Goal: Transaction & Acquisition: Purchase product/service

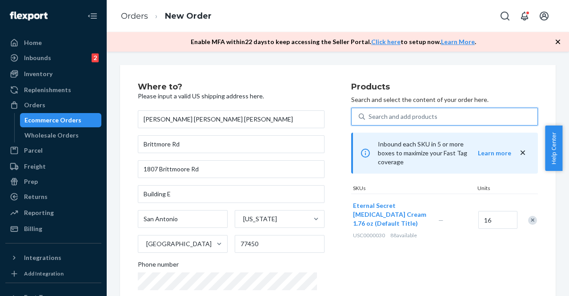
paste input "USC0000032"
type input "USC0000032"
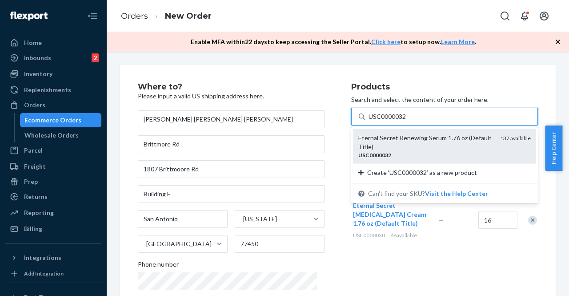
click at [380, 151] on div "USC0000032" at bounding box center [425, 155] width 135 height 8
click at [380, 121] on input "USC0000032" at bounding box center [387, 116] width 38 height 9
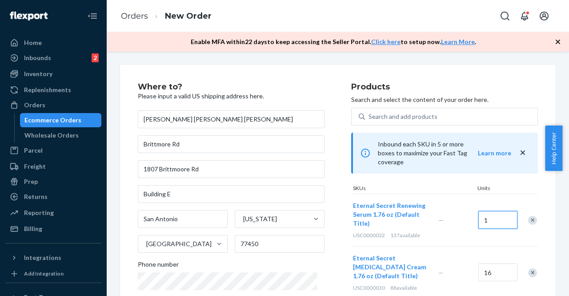
click at [489, 212] on input "1" at bounding box center [497, 220] width 39 height 18
type input "16"
click at [456, 234] on div "Eternal Secret Renewing Serum 1.76 oz (Default Title) USC0000032 137 available …" at bounding box center [444, 219] width 187 height 52
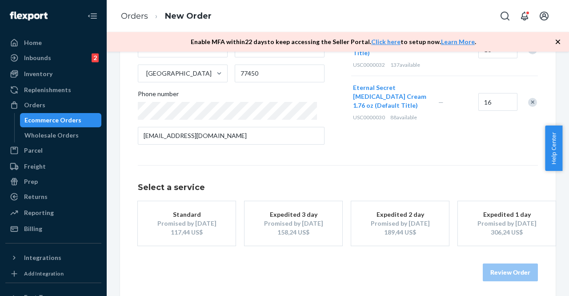
scroll to position [172, 0]
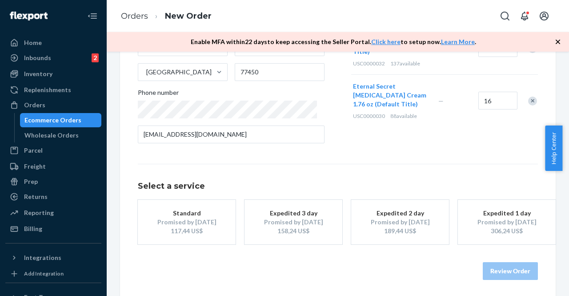
click at [233, 168] on div "Select a service Standard Promised by [DATE] 117,44 US$ Expedited 3 day Promise…" at bounding box center [338, 204] width 400 height 80
click at [209, 218] on div "Promised by [DATE]" at bounding box center [186, 221] width 71 height 9
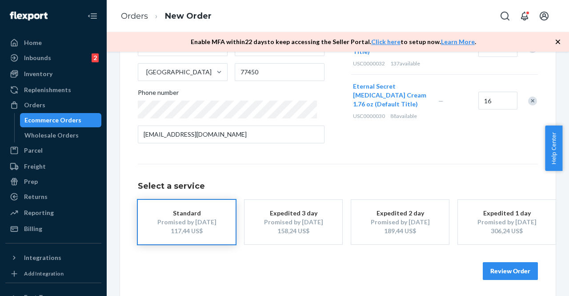
scroll to position [172, 0]
click at [495, 270] on button "Review Order" at bounding box center [510, 270] width 55 height 18
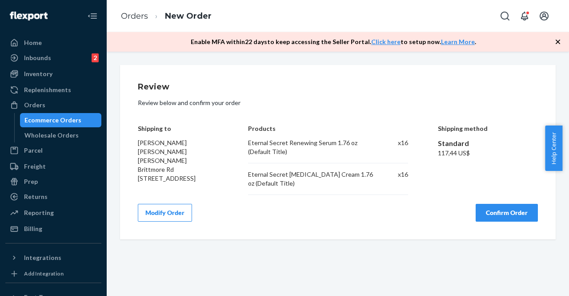
click at [492, 215] on button "Confirm Order" at bounding box center [507, 213] width 62 height 18
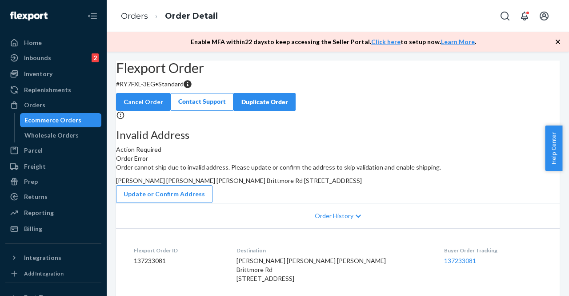
drag, startPoint x: 568, startPoint y: 131, endPoint x: 568, endPoint y: 150, distance: 19.1
click at [568, 150] on div "Help Center" at bounding box center [557, 147] width 24 height 45
drag, startPoint x: 564, startPoint y: 148, endPoint x: 565, endPoint y: 152, distance: 4.5
click at [565, 152] on div "Help Center" at bounding box center [557, 147] width 24 height 45
drag, startPoint x: 562, startPoint y: 152, endPoint x: 562, endPoint y: 158, distance: 5.8
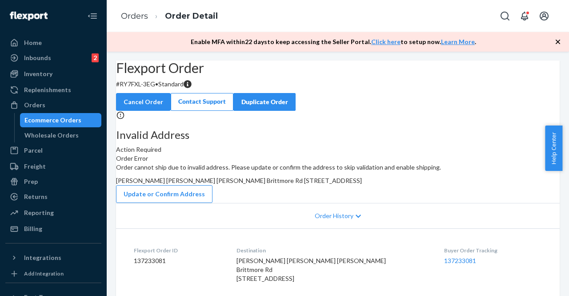
click at [562, 158] on span "Help Center" at bounding box center [553, 147] width 17 height 45
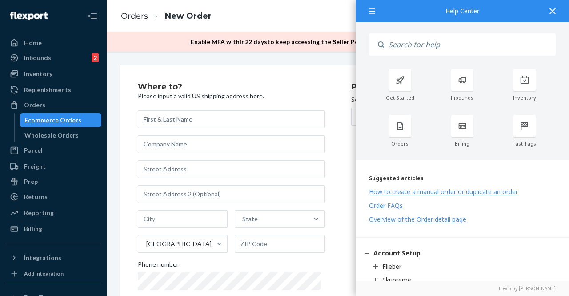
click at [557, 11] on div at bounding box center [553, 11] width 20 height 22
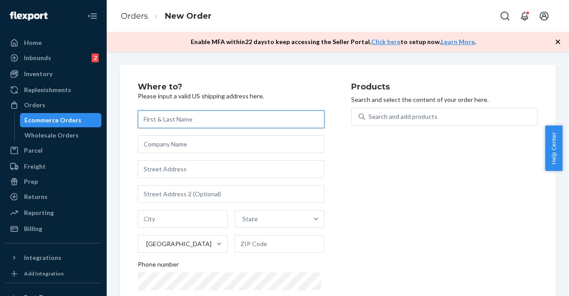
click at [219, 115] on input "text" at bounding box center [231, 119] width 187 height 18
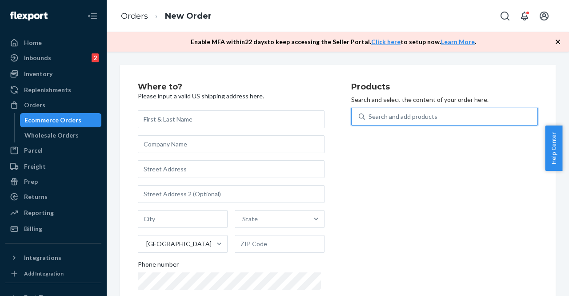
click at [370, 116] on div "Search and add products" at bounding box center [402, 116] width 69 height 9
click at [369, 116] on input "0 results available. Use Up and Down to choose options, press Enter to select t…" at bounding box center [368, 116] width 1 height 9
paste input "USC0000032"
type input "USC0000032"
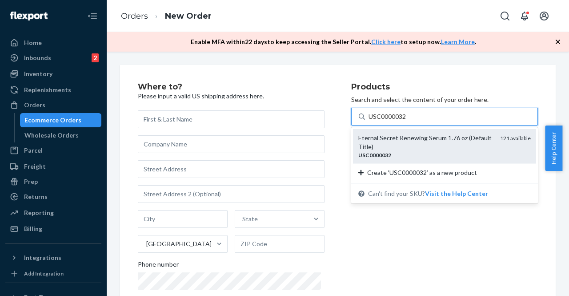
click at [384, 152] on em "USC0000032" at bounding box center [374, 155] width 33 height 7
click at [384, 121] on input "USC0000032" at bounding box center [387, 116] width 38 height 9
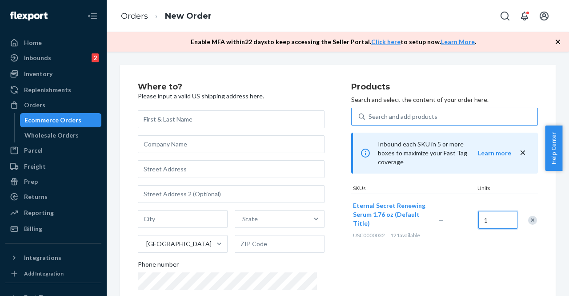
click at [486, 211] on input "1" at bounding box center [497, 220] width 39 height 18
type input "16"
click at [500, 230] on div "Eternal Secret Renewing Serum 1.76 oz (Default Title) USC0000032 121 available …" at bounding box center [444, 219] width 187 height 52
click at [486, 242] on div "Products Search and select the content of your order here. Search and add produ…" at bounding box center [444, 202] width 187 height 239
click at [498, 255] on div "Products Search and select the content of your order here. Search and add produ…" at bounding box center [444, 202] width 187 height 239
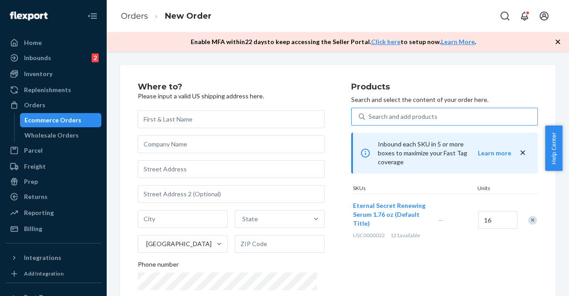
drag, startPoint x: 565, startPoint y: 156, endPoint x: 568, endPoint y: 201, distance: 44.6
click at [568, 201] on body "Home Inbounds 2 Shipping Plans Problems 2 Inventory Products Replenishments Ord…" at bounding box center [284, 148] width 569 height 296
click at [392, 119] on div "Search and add products" at bounding box center [402, 116] width 69 height 9
click at [369, 119] on input "Search and add products" at bounding box center [368, 116] width 1 height 9
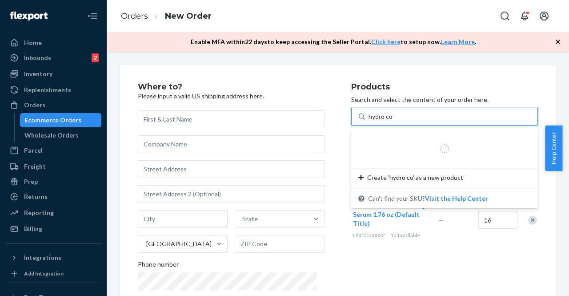
type input "hydro co"
type input "c"
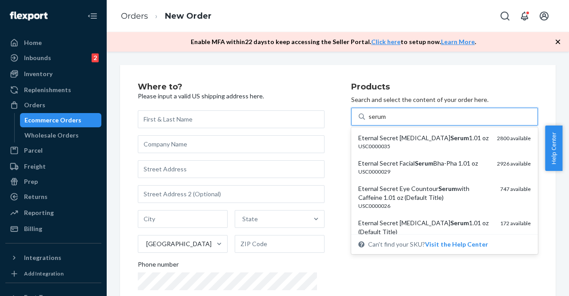
type input "serum"
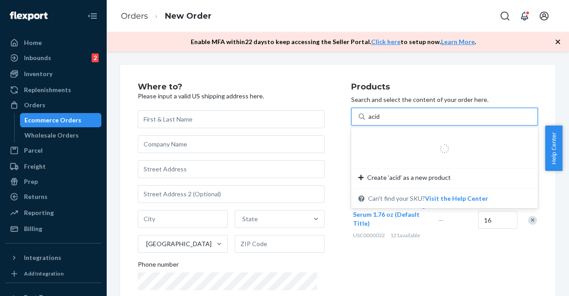
type input "acid"
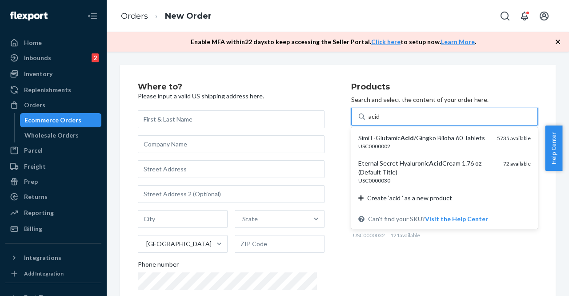
click at [401, 184] on div "Eternal Secret [MEDICAL_DATA] Cream 1.76 oz (Default Title) USC0000030 72 avail…" at bounding box center [444, 171] width 183 height 34
click at [382, 121] on input "acid" at bounding box center [374, 116] width 13 height 9
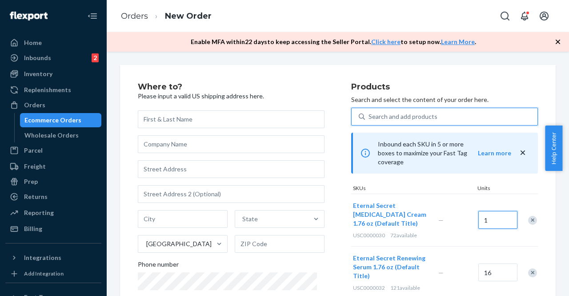
click at [492, 212] on input "1" at bounding box center [497, 220] width 39 height 18
type input "16"
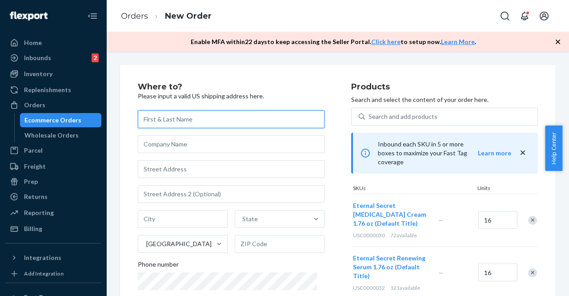
click at [254, 120] on input "text" at bounding box center [231, 119] width 187 height 18
type input "[PERSON_NAME]"
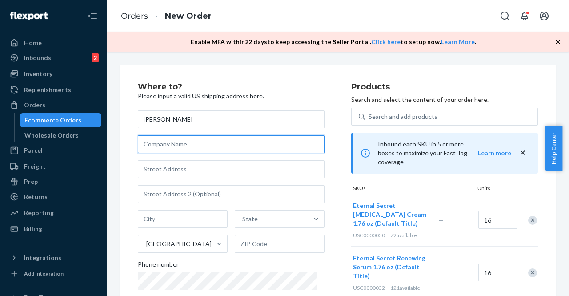
click at [180, 151] on input "text" at bounding box center [231, 144] width 187 height 18
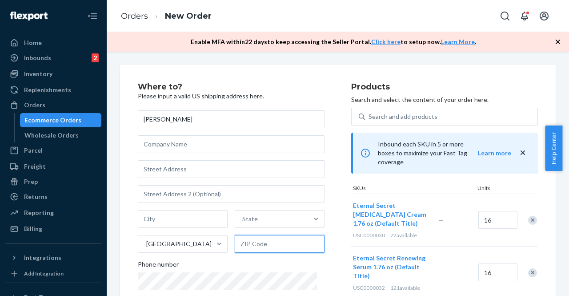
click at [262, 244] on input "text" at bounding box center [280, 244] width 90 height 18
type input "77450"
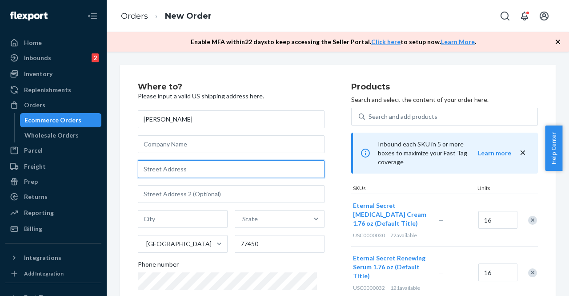
click at [164, 169] on input "text" at bounding box center [231, 169] width 187 height 18
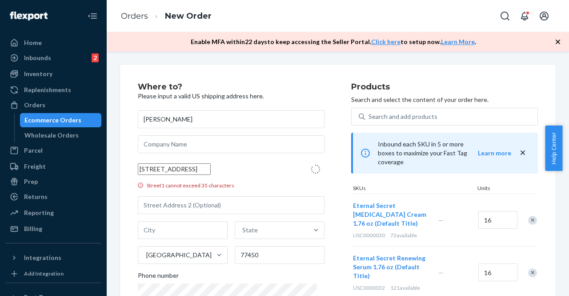
type input "1807 Brittmoore Rd"
type input "[GEOGRAPHIC_DATA]"
type input "77043"
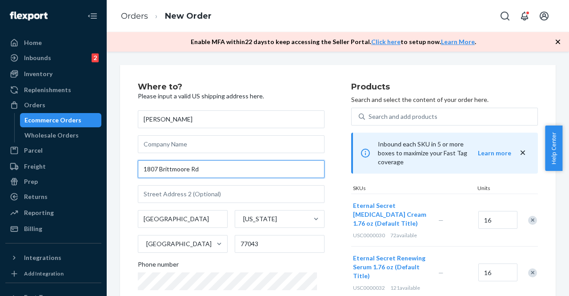
type input "1807 Brittmoore Rd"
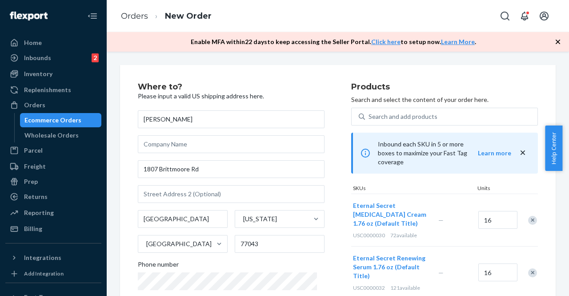
drag, startPoint x: 565, startPoint y: 129, endPoint x: 568, endPoint y: 164, distance: 35.2
click at [568, 164] on div "Help Center" at bounding box center [557, 147] width 24 height 45
drag, startPoint x: 568, startPoint y: 164, endPoint x: 566, endPoint y: 205, distance: 40.5
click at [566, 205] on body "Home Inbounds 2 Shipping Plans Problems 2 Inventory Products Replenishments Ord…" at bounding box center [284, 148] width 569 height 296
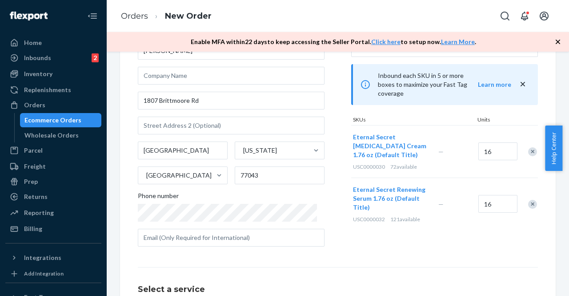
scroll to position [69, 0]
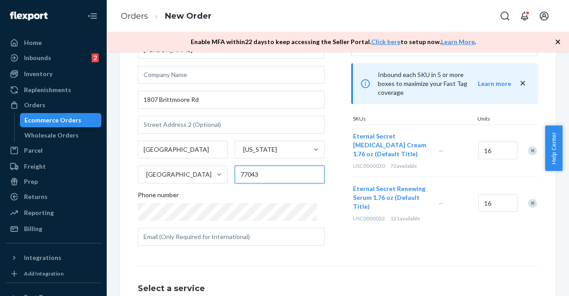
click at [268, 176] on input "77043" at bounding box center [280, 174] width 90 height 18
type input "77450"
drag, startPoint x: 566, startPoint y: 129, endPoint x: 568, endPoint y: 184, distance: 54.7
click at [568, 184] on body "Home Inbounds 2 Shipping Plans Problems 2 Inventory Products Replenishments Ord…" at bounding box center [284, 148] width 569 height 296
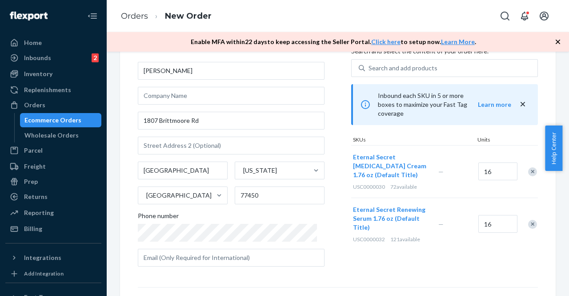
scroll to position [37, 0]
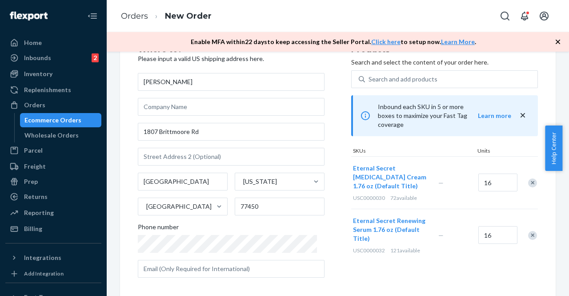
click at [268, 215] on div "[PERSON_NAME] [STREET_ADDRESS][US_STATE] Phone number" at bounding box center [231, 175] width 187 height 204
click at [190, 106] on input "text" at bounding box center [231, 107] width 187 height 18
drag, startPoint x: 567, startPoint y: 150, endPoint x: 568, endPoint y: 240, distance: 89.8
click at [568, 240] on body "Home Inbounds 2 Shipping Plans Problems 2 Inventory Products Replenishments Ord…" at bounding box center [284, 148] width 569 height 296
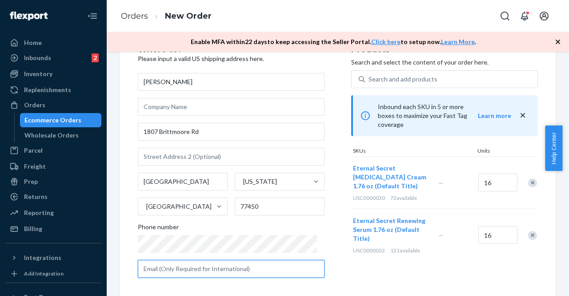
click at [218, 262] on input "text" at bounding box center [231, 269] width 187 height 18
type input "[EMAIL_ADDRESS][DOMAIN_NAME]"
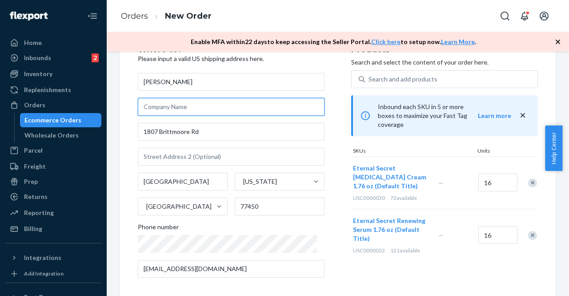
type input "DsignLab, LLC"
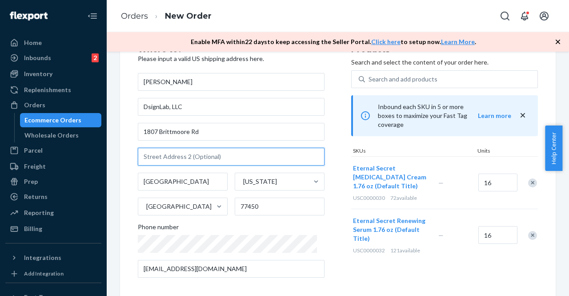
type input "Building E"
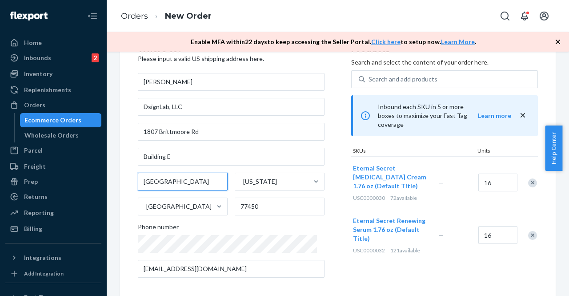
type input "San Antonio"
drag, startPoint x: 568, startPoint y: 140, endPoint x: 568, endPoint y: 120, distance: 19.6
click at [568, 120] on body "Home Inbounds 2 Shipping Plans Problems 2 Inventory Products Replenishments Ord…" at bounding box center [284, 148] width 569 height 296
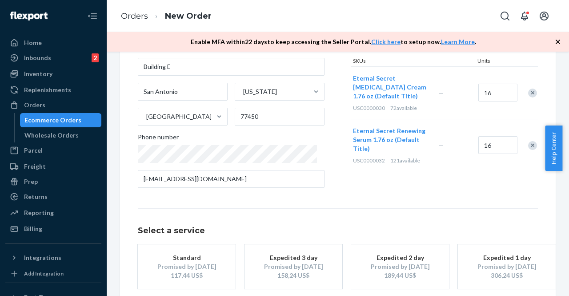
scroll to position [172, 0]
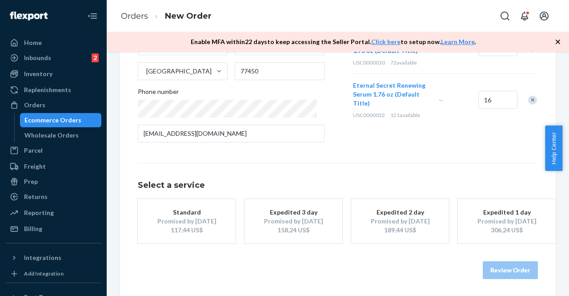
click at [182, 223] on div "Promised by [DATE]" at bounding box center [186, 220] width 71 height 9
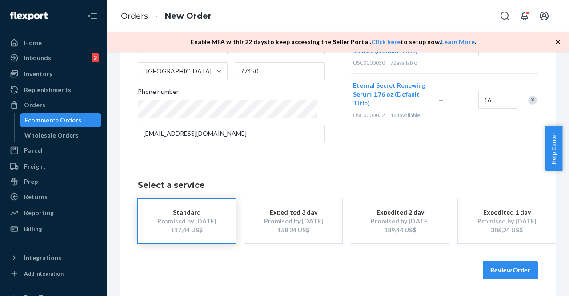
click at [512, 272] on button "Review Order" at bounding box center [510, 270] width 55 height 18
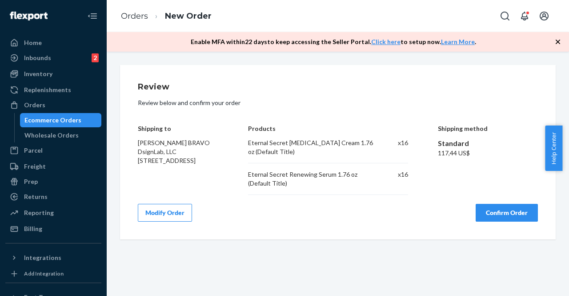
scroll to position [0, 0]
click at [500, 212] on button "Confirm Order" at bounding box center [507, 213] width 62 height 18
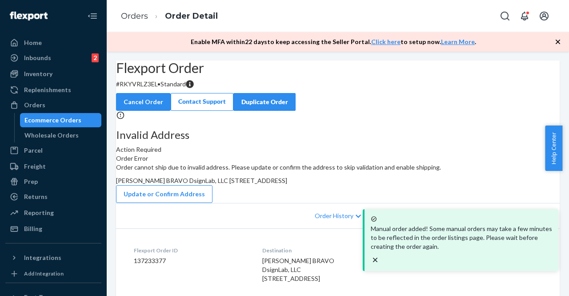
click at [380, 255] on icon "close toast" at bounding box center [375, 259] width 9 height 9
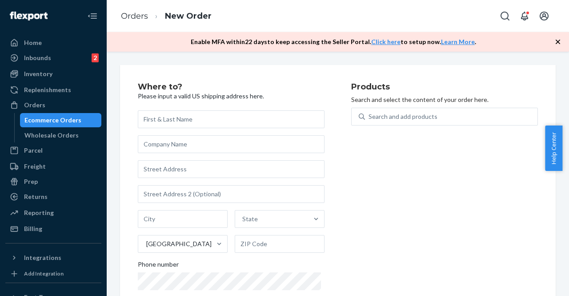
click at [180, 120] on input "text" at bounding box center [231, 119] width 187 height 18
type input "i"
type input "[PERSON_NAME]"
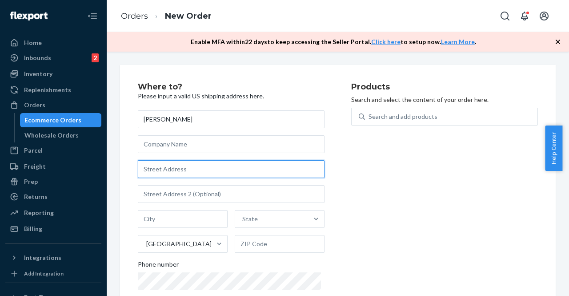
click at [168, 176] on input "text" at bounding box center [231, 169] width 187 height 18
paste input "[STREET_ADDRESS]"
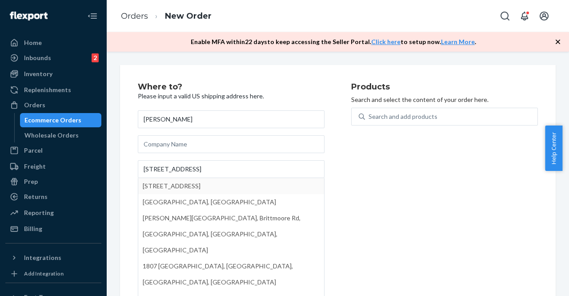
type input "1807 Brittmoore Rd"
type input "[GEOGRAPHIC_DATA]"
type input "77043"
